Goal: Task Accomplishment & Management: Complete application form

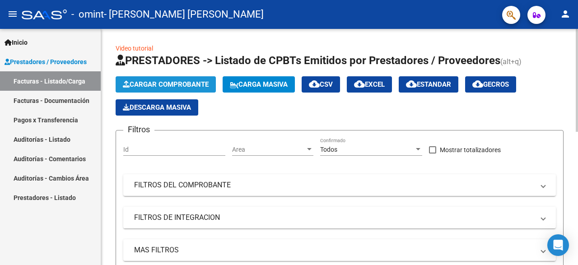
click at [175, 85] on span "Cargar Comprobante" at bounding box center [166, 84] width 86 height 8
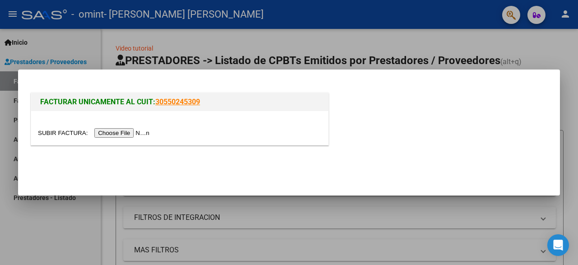
click at [64, 133] on input "file" at bounding box center [95, 132] width 114 height 9
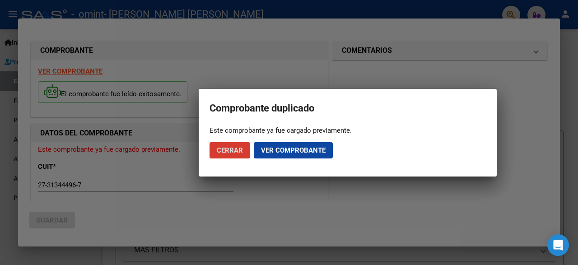
click at [278, 148] on span "Ver comprobante" at bounding box center [293, 150] width 65 height 8
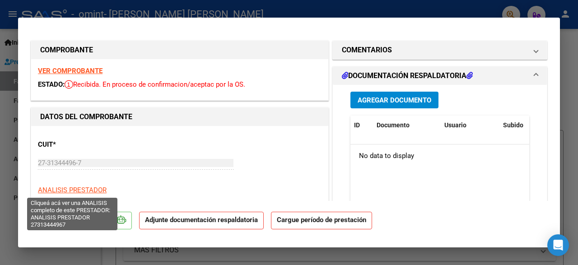
click at [62, 189] on span "ANALISIS PRESTADOR" at bounding box center [72, 190] width 69 height 8
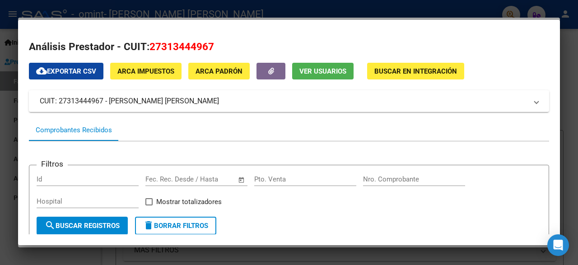
click at [414, 71] on span "Buscar en Integración" at bounding box center [415, 71] width 83 height 8
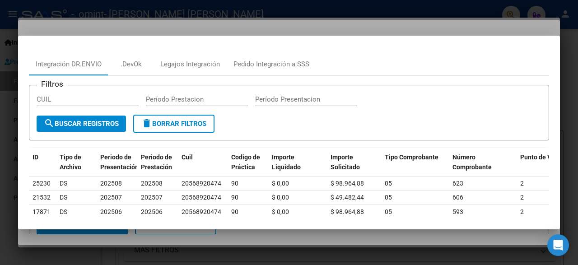
click at [342, 21] on div at bounding box center [289, 132] width 578 height 265
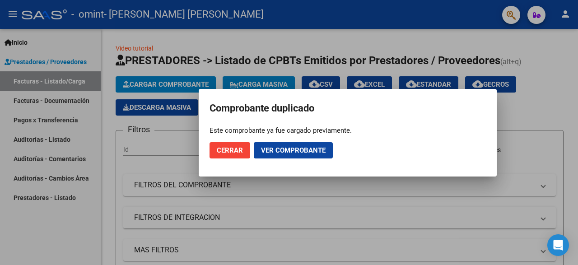
click at [222, 151] on span "Cerrar" at bounding box center [230, 150] width 26 height 8
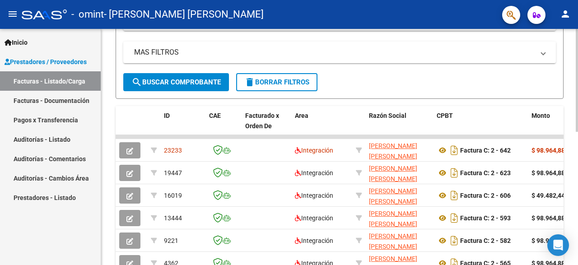
scroll to position [206, 0]
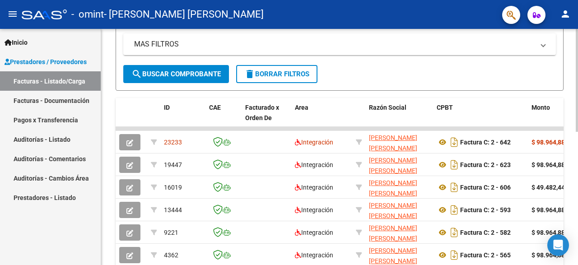
click at [577, 132] on div at bounding box center [576, 80] width 2 height 103
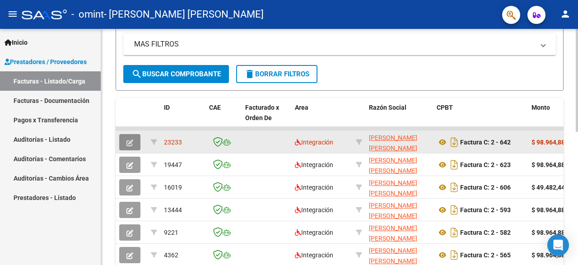
click at [133, 139] on icon "button" at bounding box center [129, 142] width 7 height 7
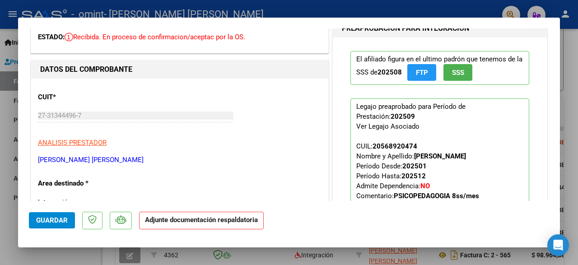
scroll to position [54, 0]
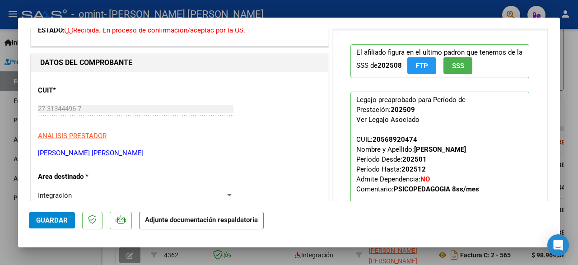
click at [222, 217] on strong "Adjunte documentación respaldatoria" at bounding box center [201, 220] width 113 height 8
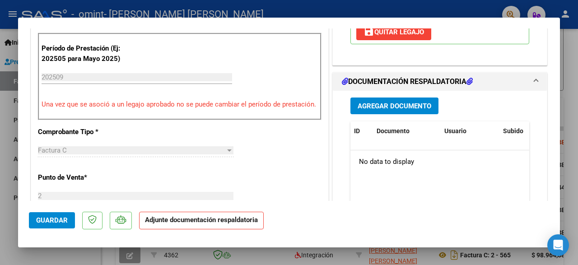
scroll to position [266, 0]
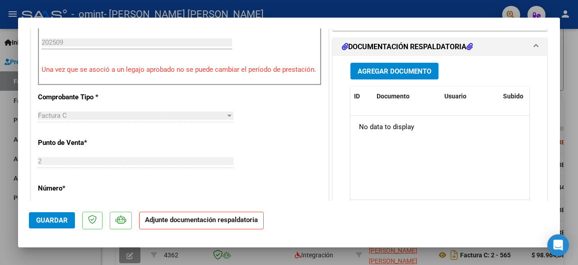
click at [389, 73] on span "Agregar Documento" at bounding box center [394, 71] width 74 height 8
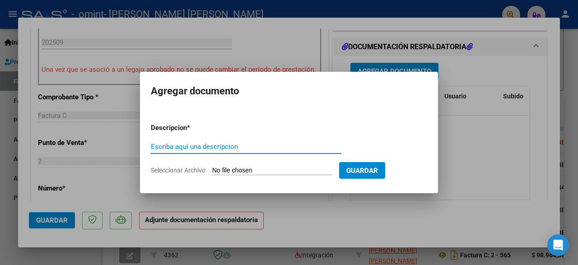
click at [233, 167] on input "Seleccionar Archivo" at bounding box center [272, 171] width 120 height 9
type input "C:\fakepath\asistencia [DATE].jpg"
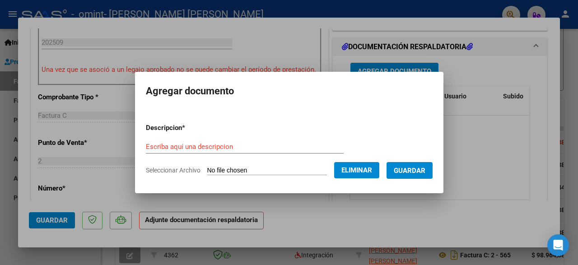
click at [405, 173] on span "Guardar" at bounding box center [410, 171] width 32 height 8
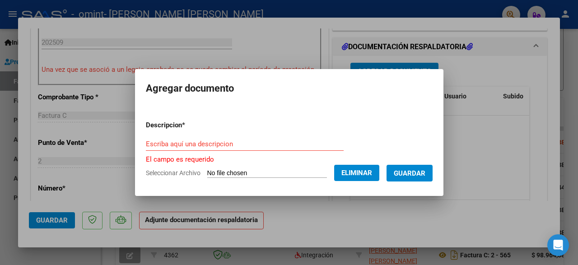
click at [201, 139] on div "Escriba aquí una descripcion" at bounding box center [245, 144] width 198 height 14
click at [195, 144] on input "Escriba aquí una descripcion" at bounding box center [245, 144] width 198 height 8
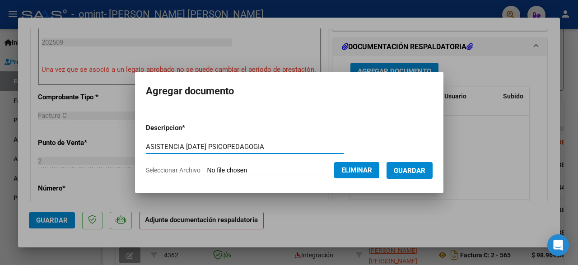
type input "ASISTENCIA [DATE] PSICOPEDAGOGIA"
click at [404, 172] on span "Guardar" at bounding box center [410, 171] width 32 height 8
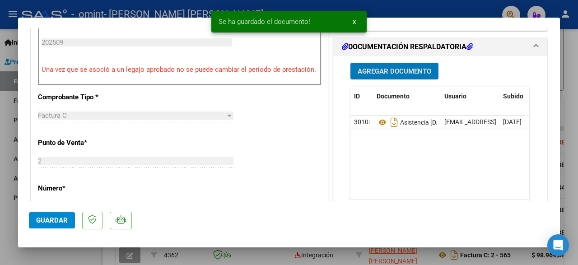
click at [53, 225] on button "Guardar" at bounding box center [52, 220] width 46 height 16
click at [565, 57] on div at bounding box center [289, 132] width 578 height 265
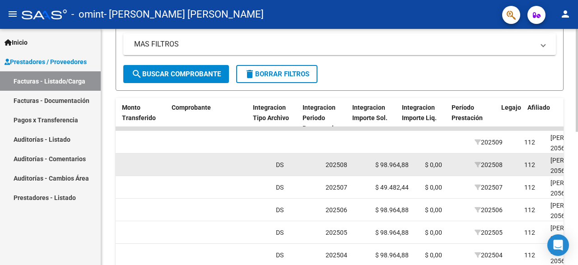
scroll to position [0, 846]
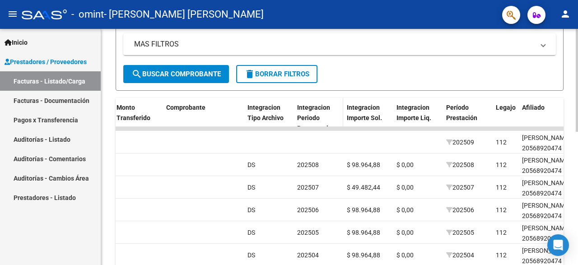
click at [316, 114] on span "Integracion Periodo Presentacion" at bounding box center [316, 118] width 38 height 28
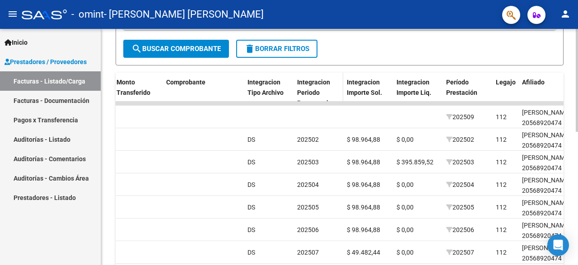
scroll to position [228, 0]
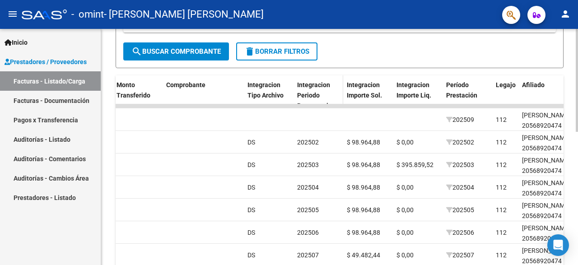
click at [316, 114] on datatable-body-cell at bounding box center [318, 119] width 50 height 22
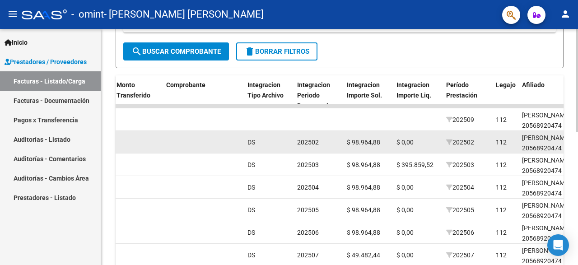
click at [169, 140] on div at bounding box center [203, 142] width 74 height 10
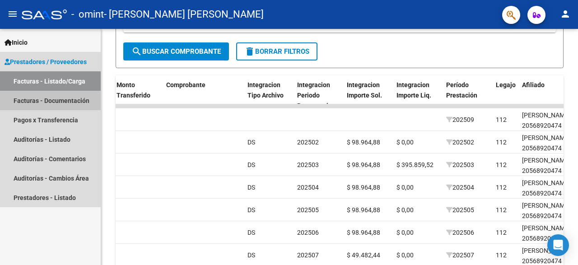
click at [57, 100] on link "Facturas - Documentación" at bounding box center [50, 100] width 101 height 19
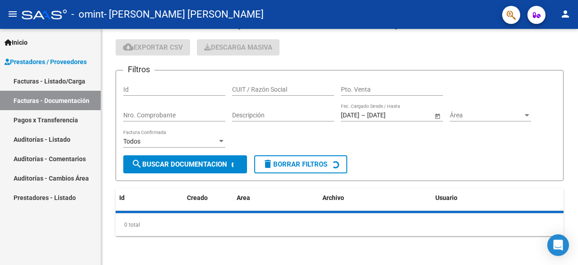
scroll to position [26, 0]
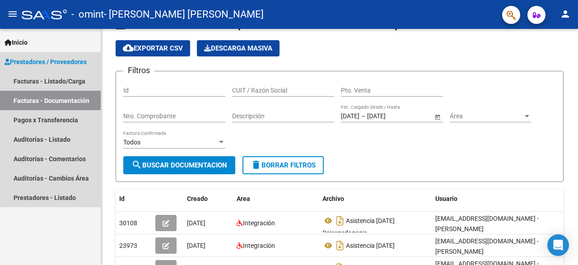
click at [68, 56] on link "Prestadores / Proveedores" at bounding box center [50, 61] width 101 height 19
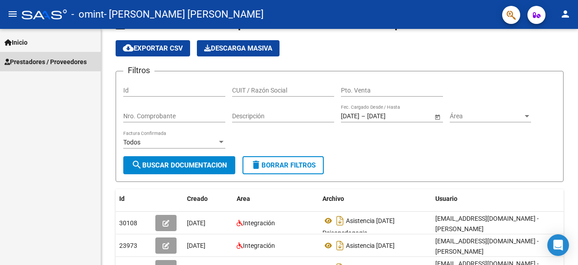
click at [67, 62] on span "Prestadores / Proveedores" at bounding box center [46, 62] width 82 height 10
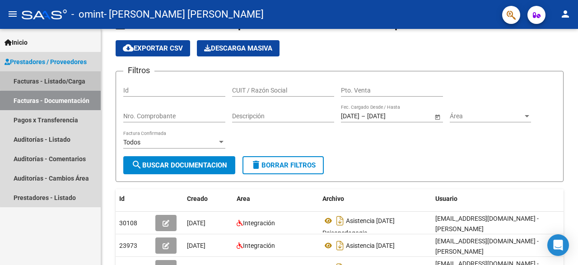
click at [61, 79] on link "Facturas - Listado/Carga" at bounding box center [50, 80] width 101 height 19
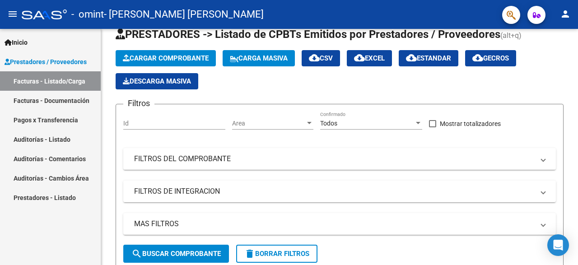
click at [61, 79] on link "Facturas - Listado/Carga" at bounding box center [50, 80] width 101 height 19
click at [62, 96] on link "Facturas - Documentación" at bounding box center [50, 100] width 101 height 19
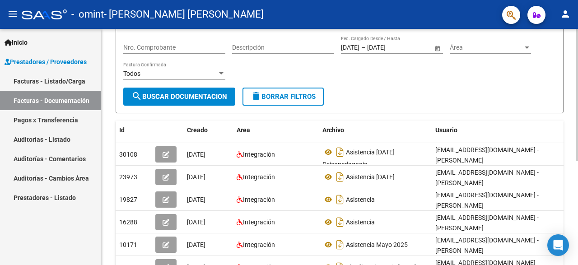
scroll to position [104, 0]
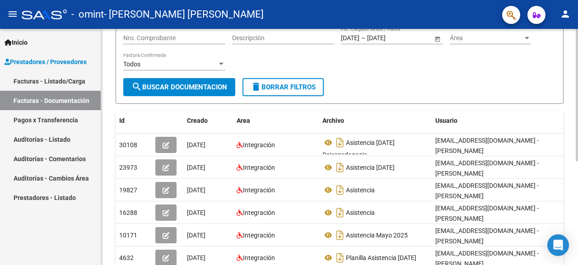
click at [575, 120] on div at bounding box center [576, 95] width 2 height 132
click at [44, 85] on link "Facturas - Listado/Carga" at bounding box center [50, 80] width 101 height 19
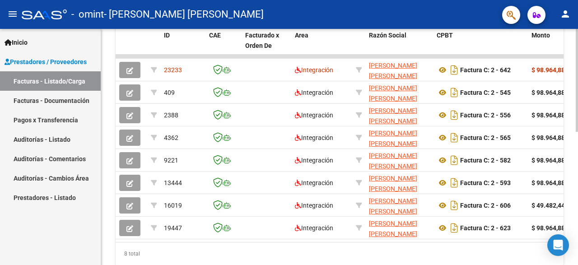
scroll to position [277, 0]
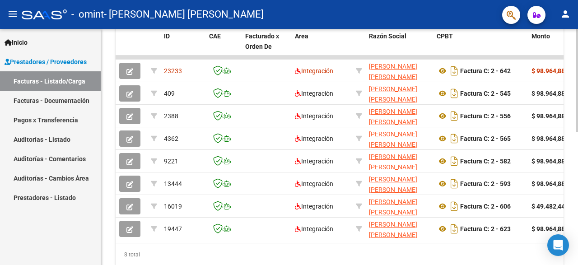
click at [569, 167] on div "Video tutorial PRESTADORES -> Listado de CPBTs Emitidos por Prestadores / Prove…" at bounding box center [340, 23] width 479 height 543
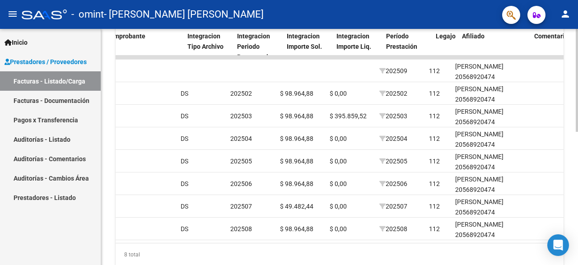
scroll to position [0, 899]
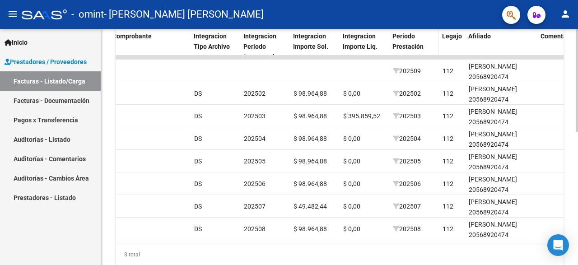
click at [409, 36] on span "Período Prestación" at bounding box center [407, 41] width 31 height 18
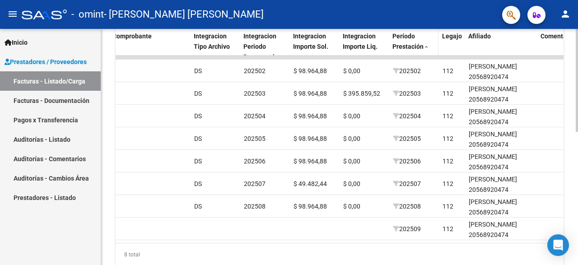
click at [409, 36] on span "Período Prestación" at bounding box center [407, 41] width 31 height 18
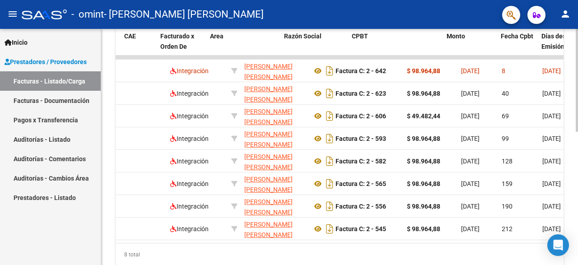
scroll to position [0, 0]
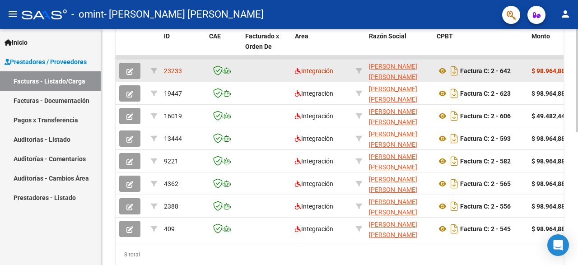
click at [132, 68] on icon "button" at bounding box center [129, 71] width 7 height 7
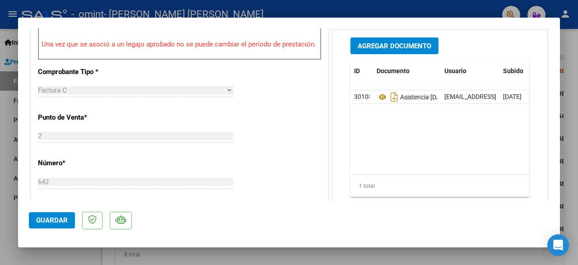
scroll to position [293, 0]
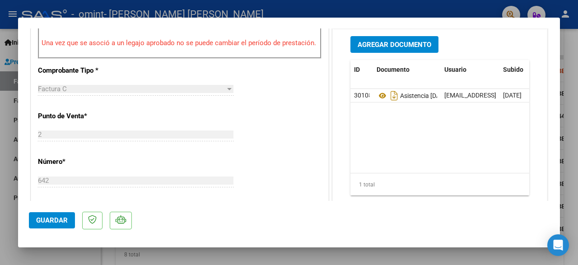
click at [41, 219] on span "Guardar" at bounding box center [52, 220] width 32 height 8
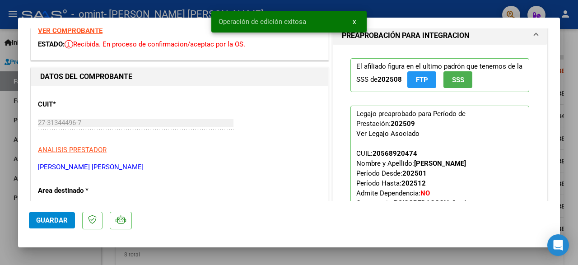
scroll to position [0, 0]
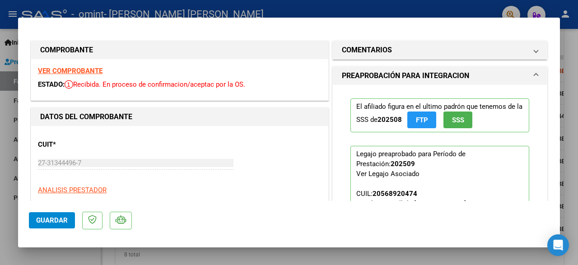
click at [538, 74] on span at bounding box center [536, 75] width 4 height 11
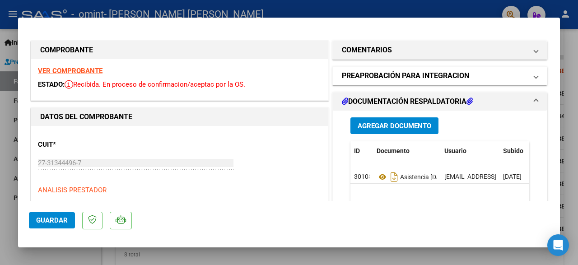
click at [538, 74] on span at bounding box center [536, 75] width 4 height 11
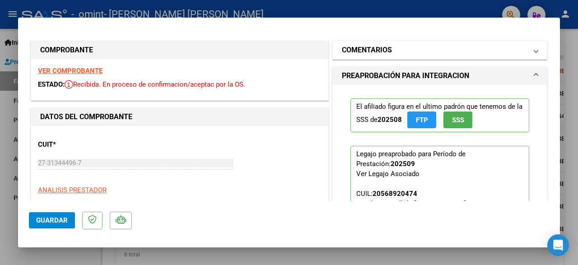
click at [390, 49] on h1 "COMENTARIOS" at bounding box center [367, 50] width 50 height 11
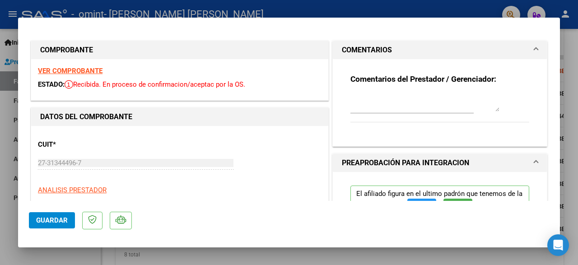
click at [390, 49] on h1 "COMENTARIOS" at bounding box center [367, 50] width 50 height 11
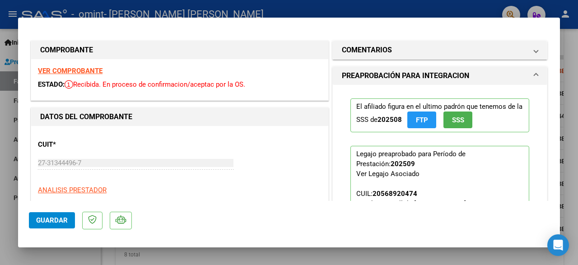
click at [527, 70] on mat-expansion-panel-header "PREAPROBACIÓN PARA INTEGRACION" at bounding box center [440, 76] width 214 height 18
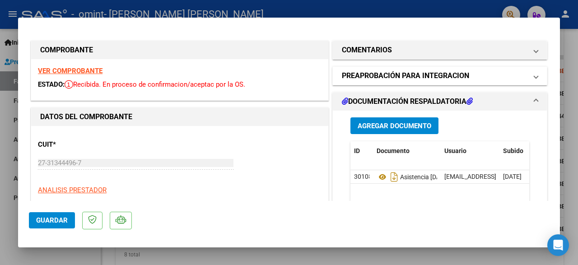
click at [527, 70] on mat-expansion-panel-header "PREAPROBACIÓN PARA INTEGRACION" at bounding box center [440, 76] width 214 height 18
